Goal: Information Seeking & Learning: Learn about a topic

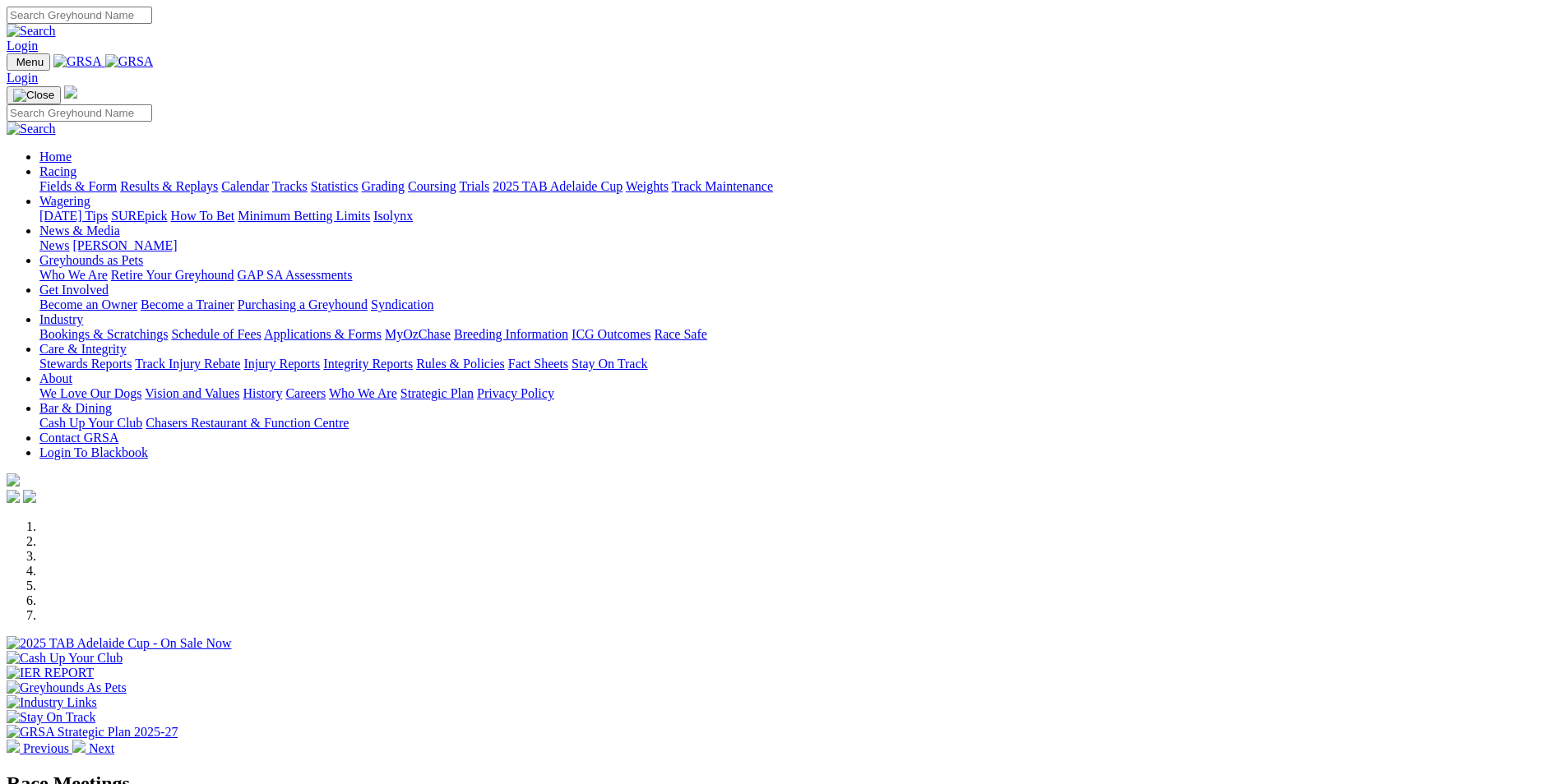
click at [320, 357] on link "Injury Reports" at bounding box center [282, 364] width 76 height 14
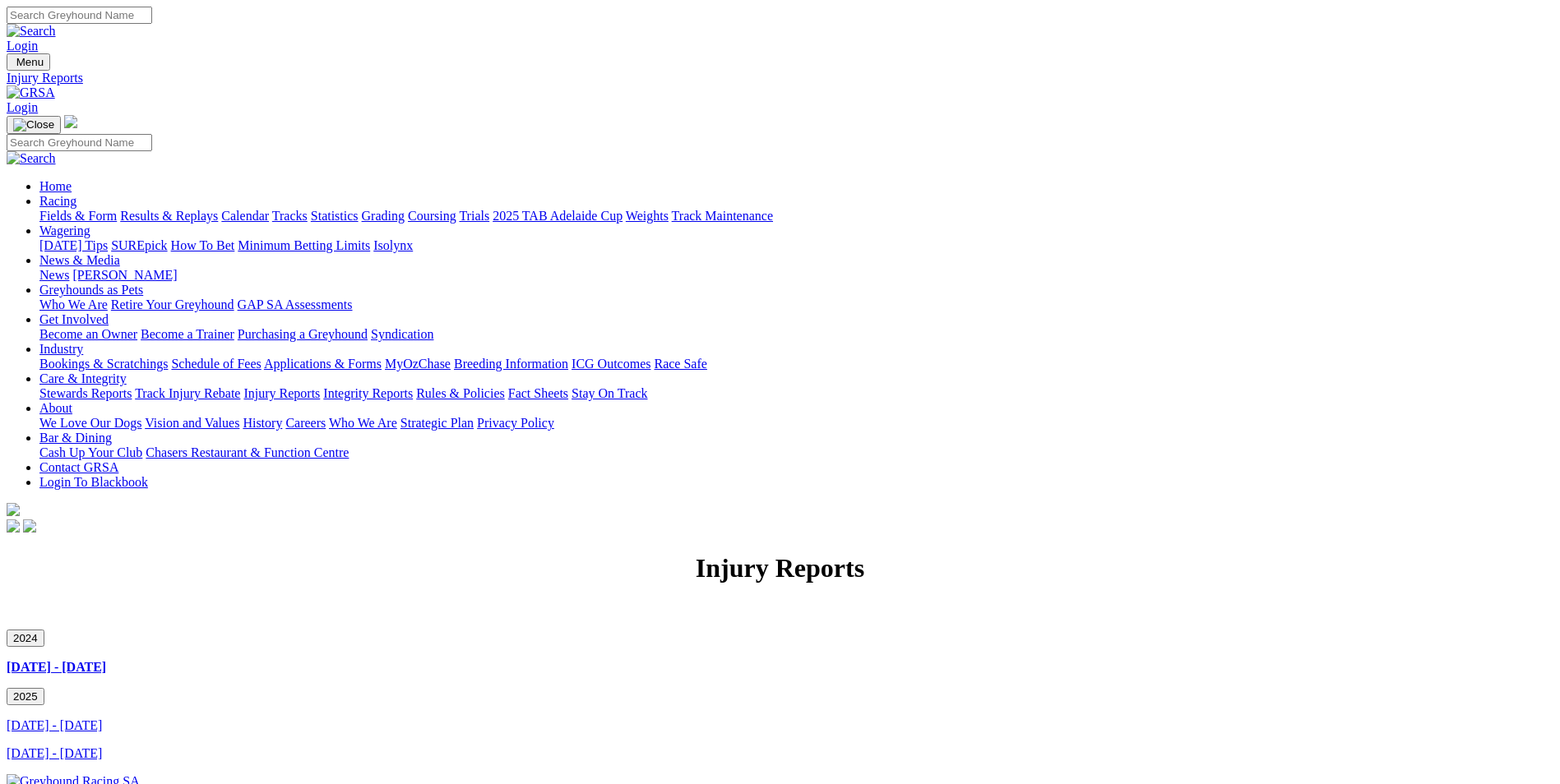
click at [102, 747] on link "[DATE] - [DATE]" at bounding box center [55, 754] width 96 height 14
click at [505, 386] on link "Rules & Policies" at bounding box center [461, 393] width 89 height 14
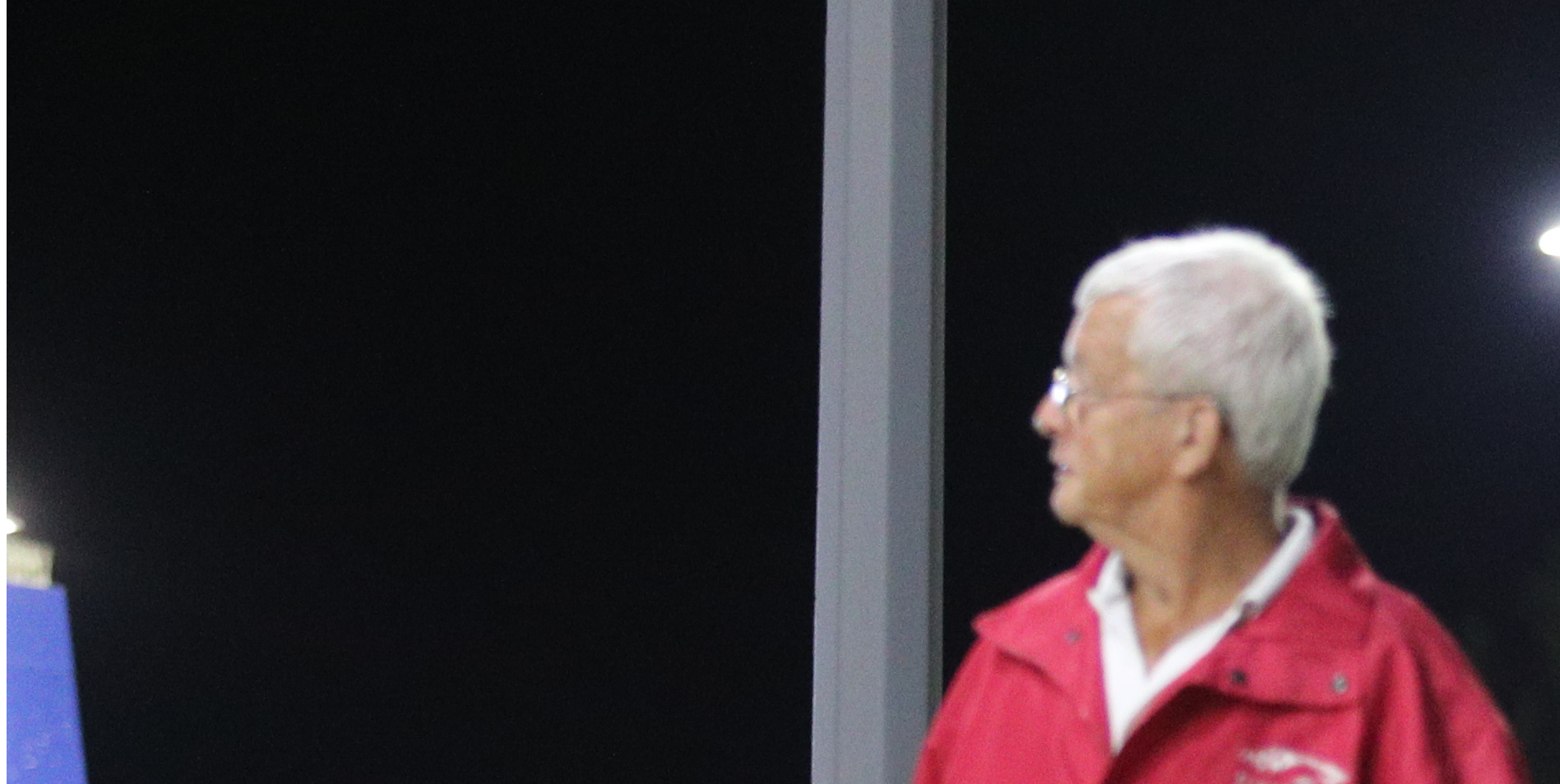
scroll to position [740, 0]
